Goal: Contribute content

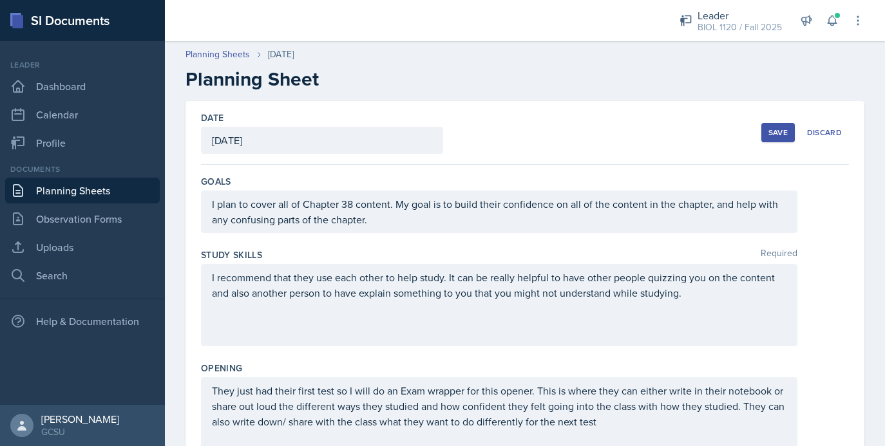
scroll to position [968, 0]
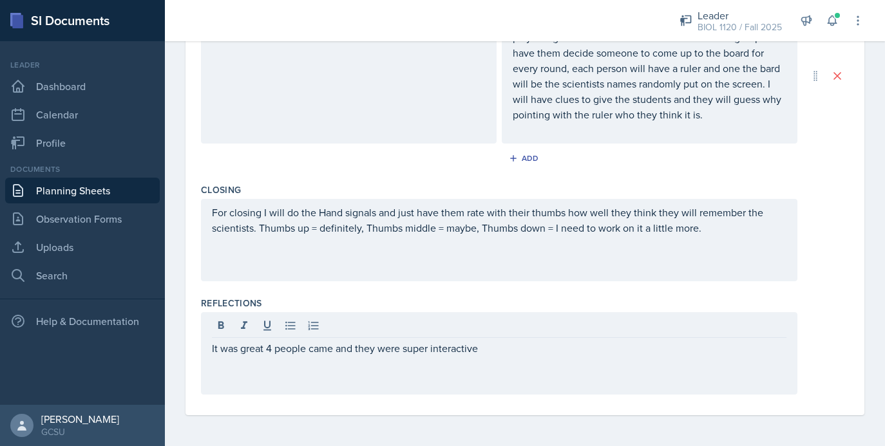
click at [841, 249] on div "For closing I will do the Hand signals and just have them rate with their thumb…" at bounding box center [525, 240] width 648 height 82
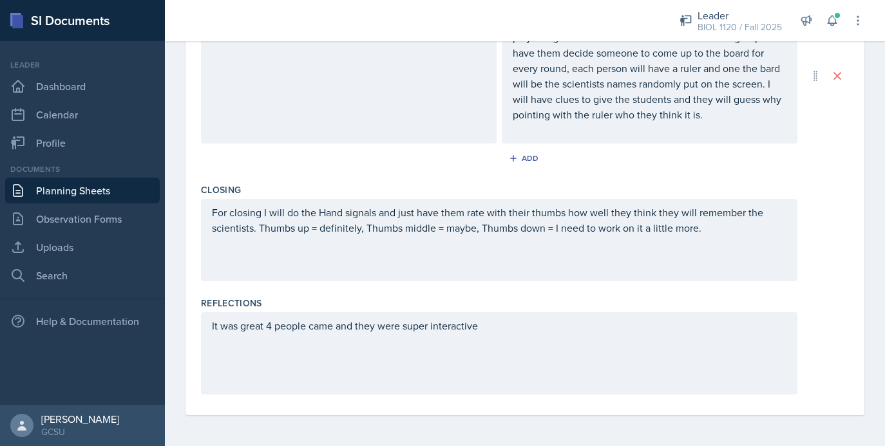
click at [529, 321] on div "It was great 4 people came and they were super interactive" at bounding box center [499, 353] width 596 height 82
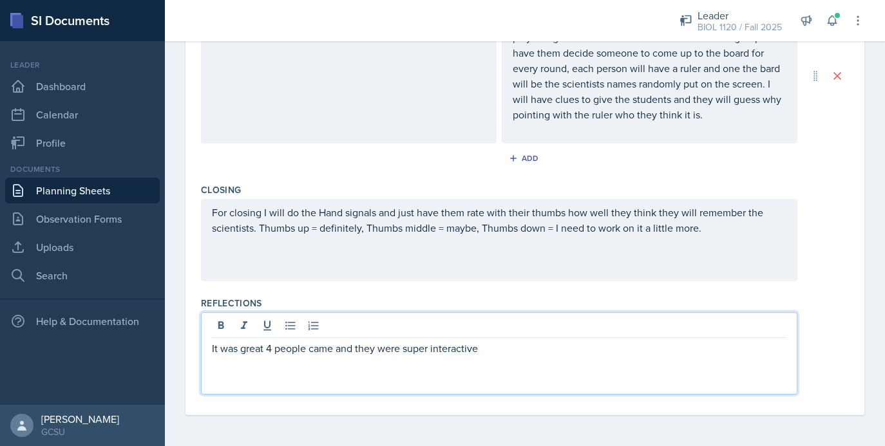
click at [502, 353] on p "It was great 4 people came and they were super interactive" at bounding box center [499, 348] width 574 height 15
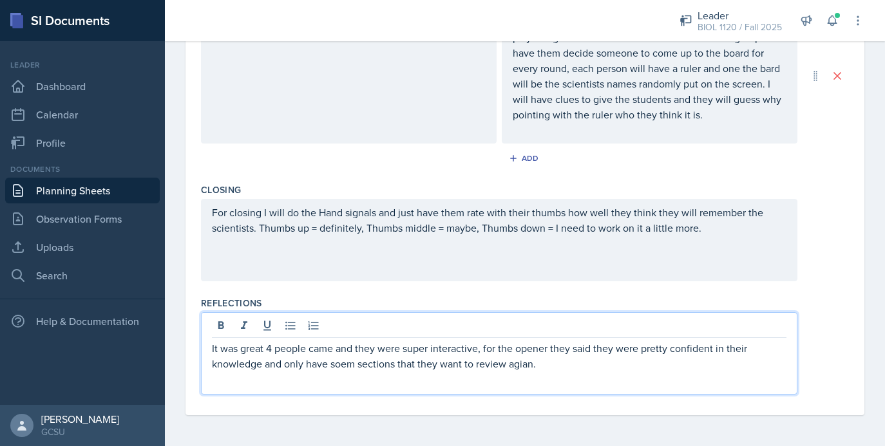
click at [525, 366] on p "It was great 4 people came and they were super interactive, for the opener they…" at bounding box center [499, 356] width 574 height 31
click at [346, 366] on p "It was great 4 people came and they were super interactive, for the opener they…" at bounding box center [499, 356] width 574 height 31
click at [572, 373] on div "It was great 4 people came and they were super interactive, for the opener they…" at bounding box center [499, 353] width 596 height 82
click at [568, 366] on p "It was great 4 people came and they were super interactive, for the opener they…" at bounding box center [499, 356] width 574 height 31
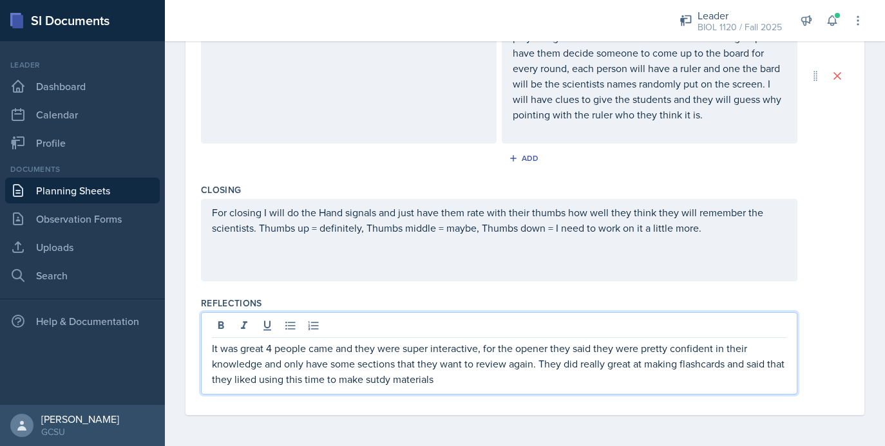
click at [399, 380] on p "It was great 4 people came and they were super interactive, for the opener they…" at bounding box center [499, 364] width 574 height 46
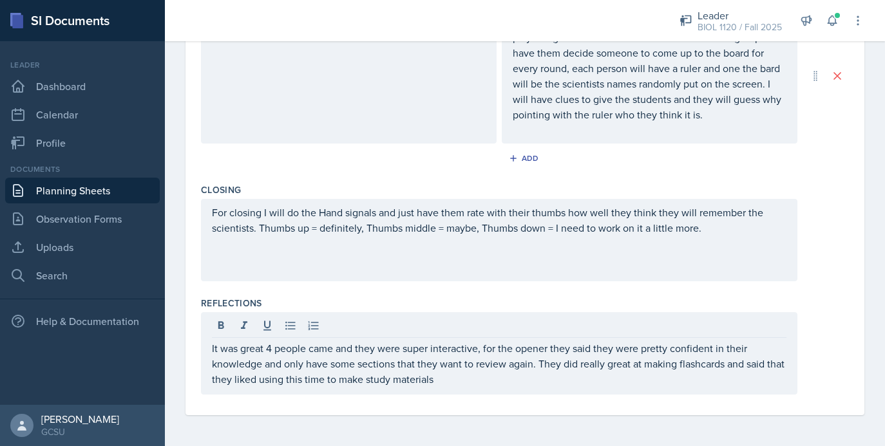
click at [487, 388] on div "It was great 4 people came and they were super interactive, for the opener they…" at bounding box center [499, 353] width 596 height 82
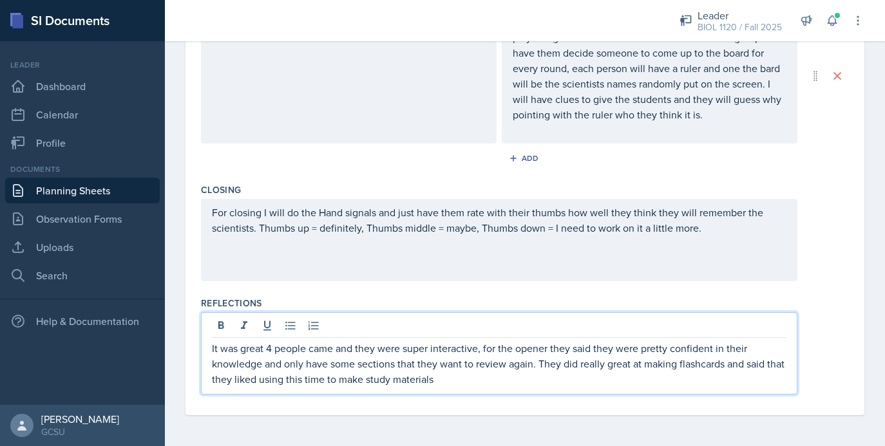
click at [487, 383] on p "It was great 4 people came and they were super interactive, for the opener they…" at bounding box center [499, 364] width 574 height 46
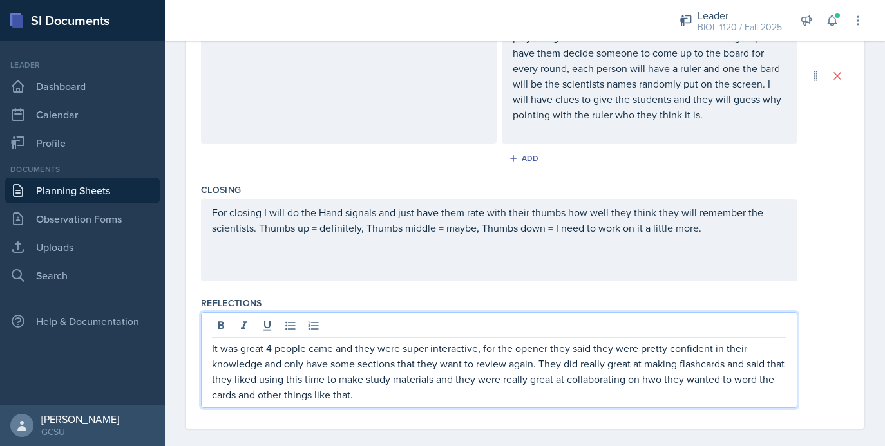
click at [675, 380] on p "It was great 4 people came and they were super interactive, for the opener they…" at bounding box center [499, 372] width 574 height 62
click at [594, 394] on p "It was great 4 people came and they were super interactive, for the opener they…" at bounding box center [499, 372] width 574 height 62
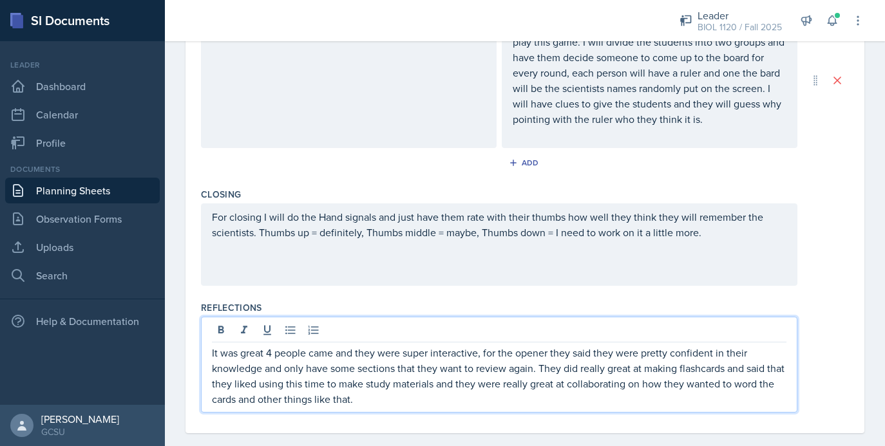
scroll to position [982, 0]
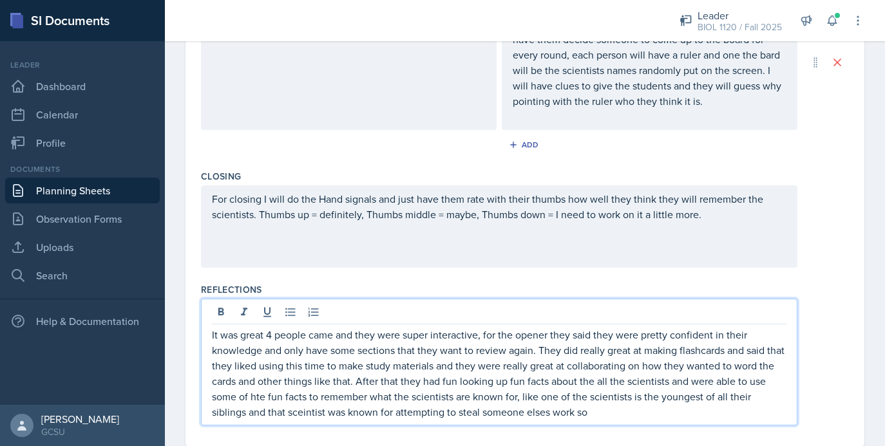
click at [514, 409] on p "It was great 4 people came and they were super interactive, for the opener they…" at bounding box center [499, 373] width 574 height 93
click at [267, 413] on p "It was great 4 people came and they were super interactive, for the opener they…" at bounding box center [499, 373] width 574 height 93
click at [281, 394] on p "It was great 4 people came and they were super interactive, for the opener they…" at bounding box center [499, 373] width 574 height 93
click at [258, 398] on p "It was great 4 people came and they were super interactive, for the opener they…" at bounding box center [499, 373] width 574 height 93
click at [588, 414] on p "It was great 4 people came and they were super interactive, for the opener they…" at bounding box center [499, 373] width 574 height 93
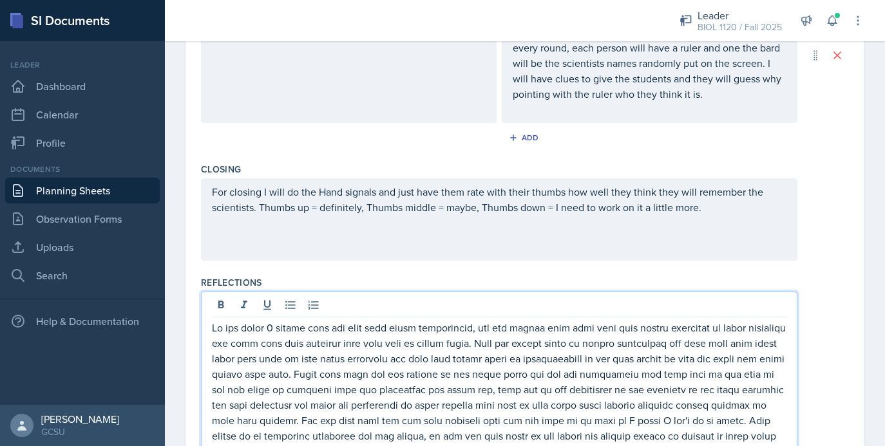
scroll to position [1004, 0]
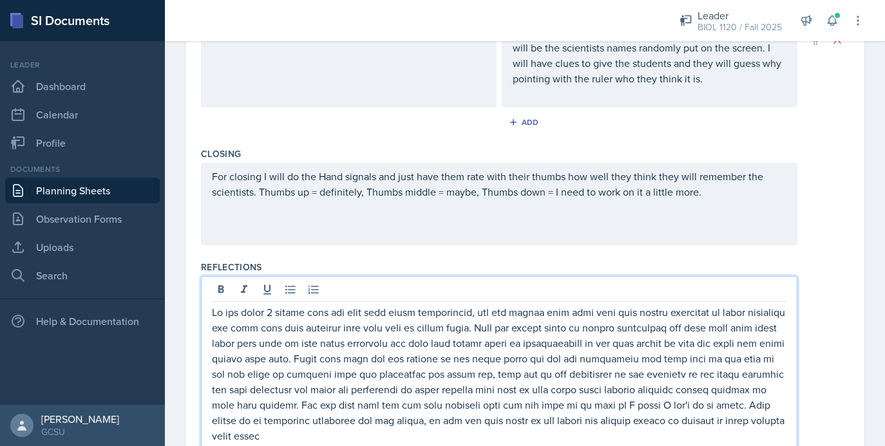
click at [816, 335] on div at bounding box center [525, 362] width 648 height 173
click at [771, 404] on p at bounding box center [499, 374] width 574 height 139
click at [758, 419] on p at bounding box center [499, 374] width 574 height 139
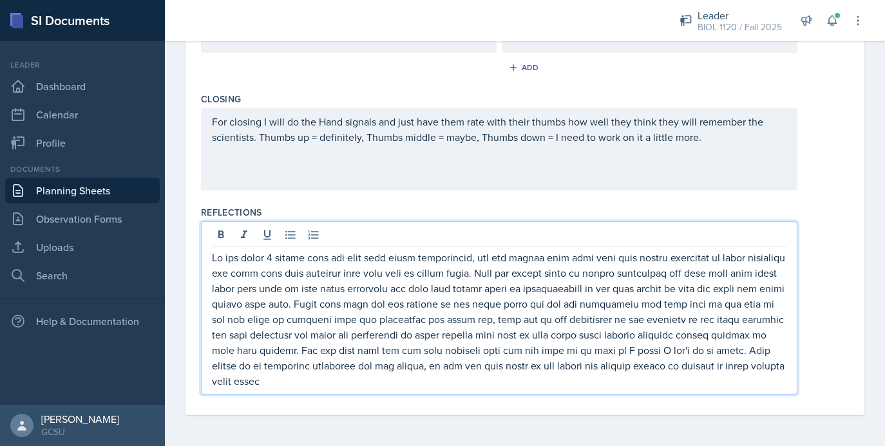
click at [278, 375] on p at bounding box center [499, 319] width 574 height 139
click at [397, 404] on div "Reflections" at bounding box center [525, 303] width 648 height 204
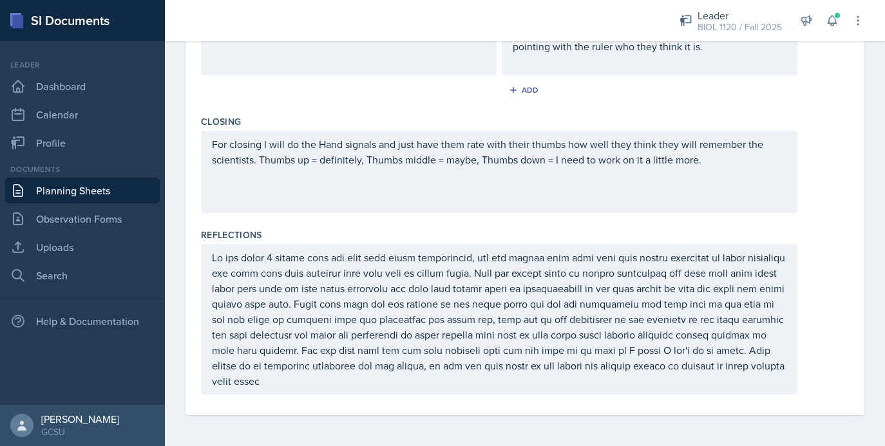
click at [310, 386] on p at bounding box center [499, 319] width 574 height 139
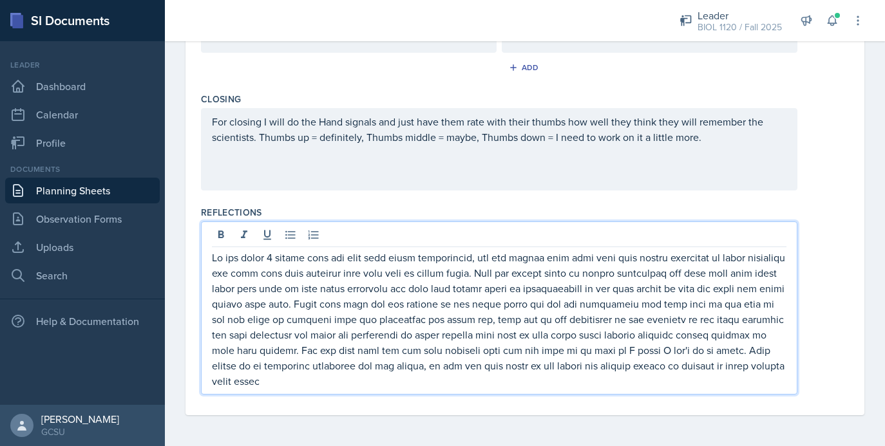
click at [834, 354] on div at bounding box center [525, 307] width 648 height 173
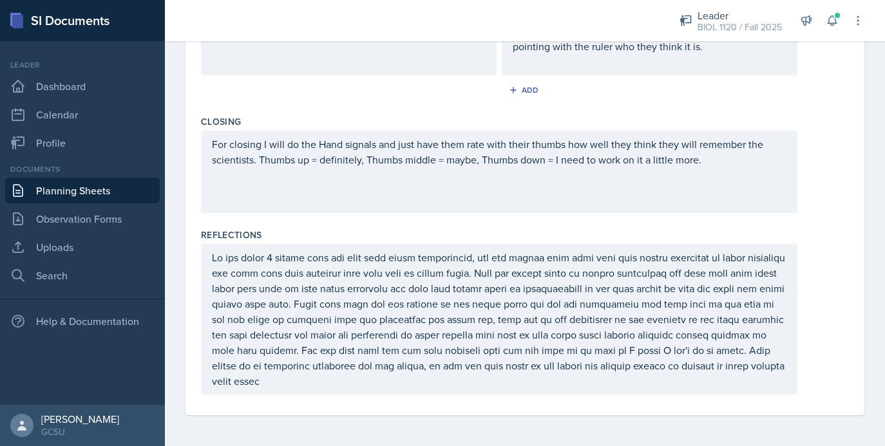
scroll to position [1037, 0]
click at [277, 387] on p at bounding box center [499, 319] width 574 height 139
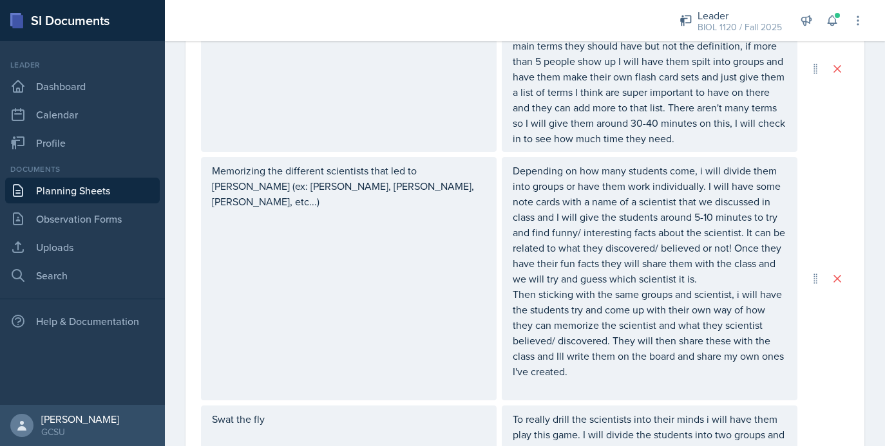
scroll to position [0, 0]
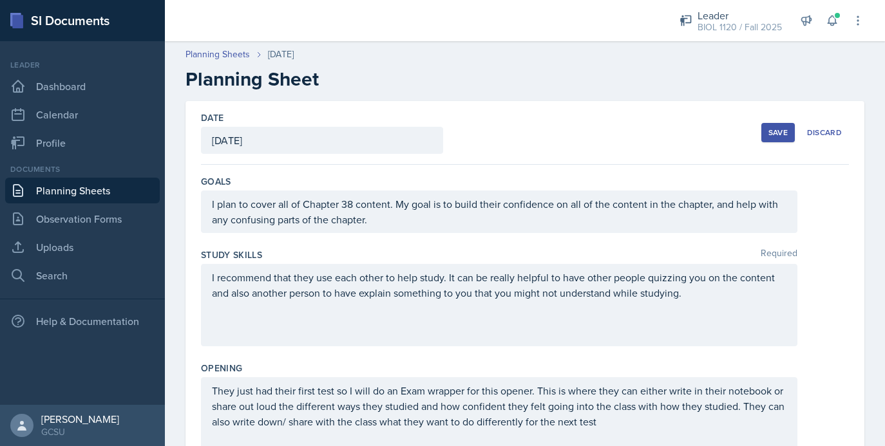
click at [781, 131] on div "Save" at bounding box center [777, 132] width 19 height 10
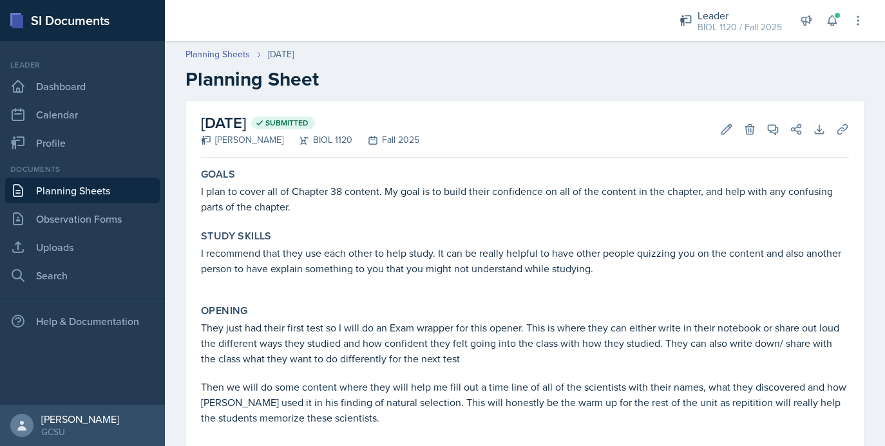
click at [85, 181] on link "Planning Sheets" at bounding box center [82, 191] width 155 height 26
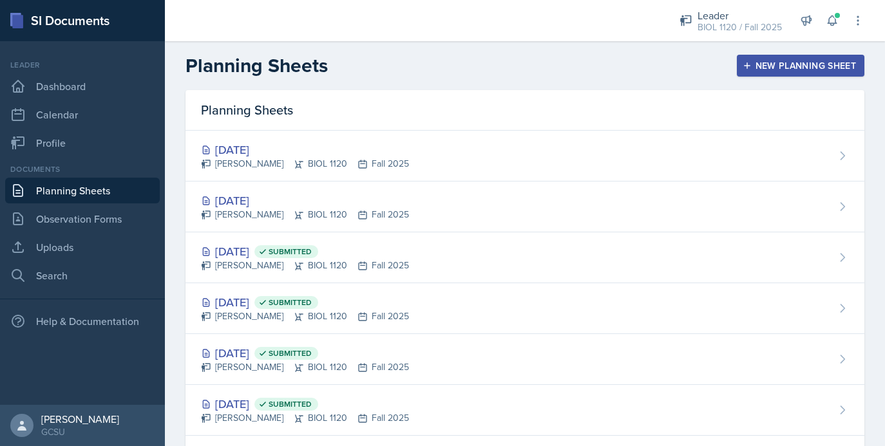
click at [485, 77] on div "Planning Sheets New Planning Sheet" at bounding box center [525, 65] width 720 height 23
